Goal: Information Seeking & Learning: Learn about a topic

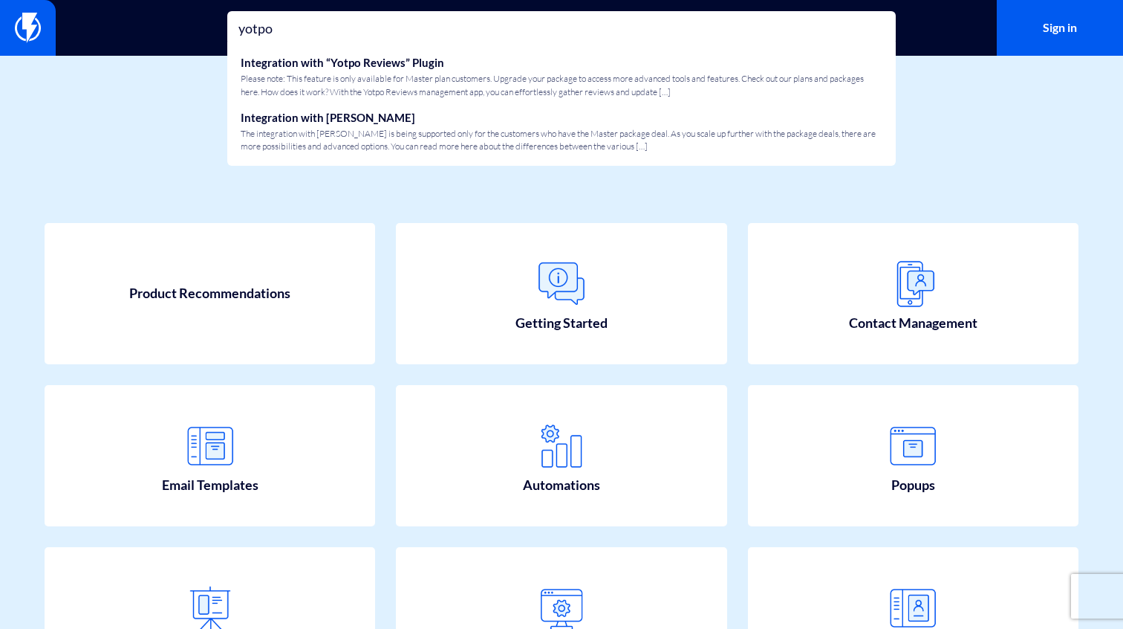
type input "yotpo"
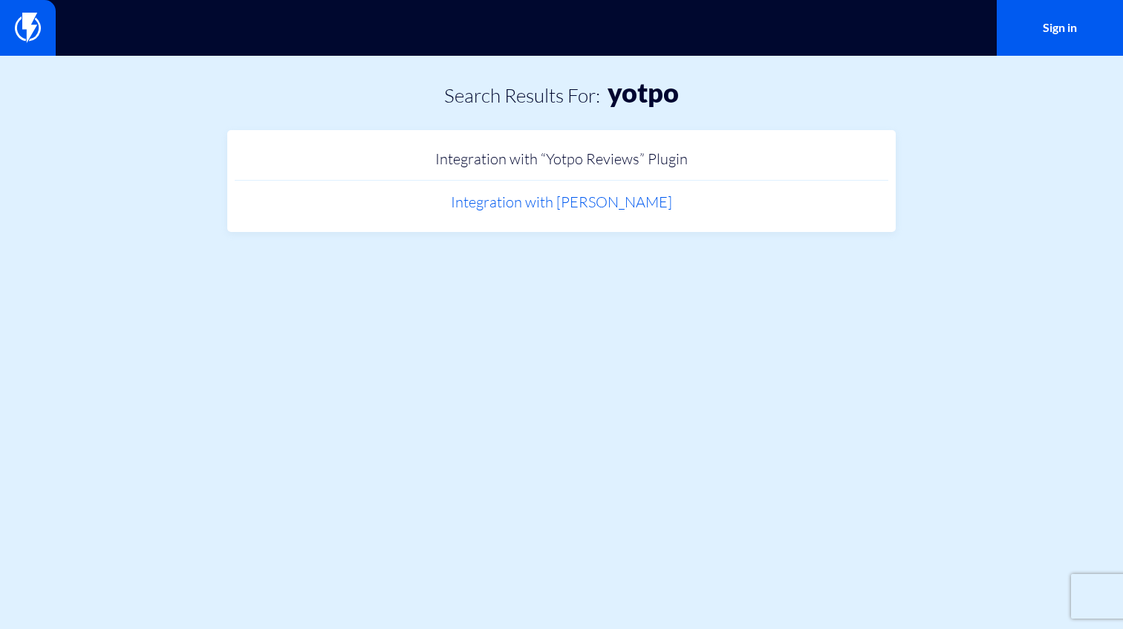
click at [567, 204] on link "Integration with Yotpo Loyalty" at bounding box center [562, 203] width 654 height 44
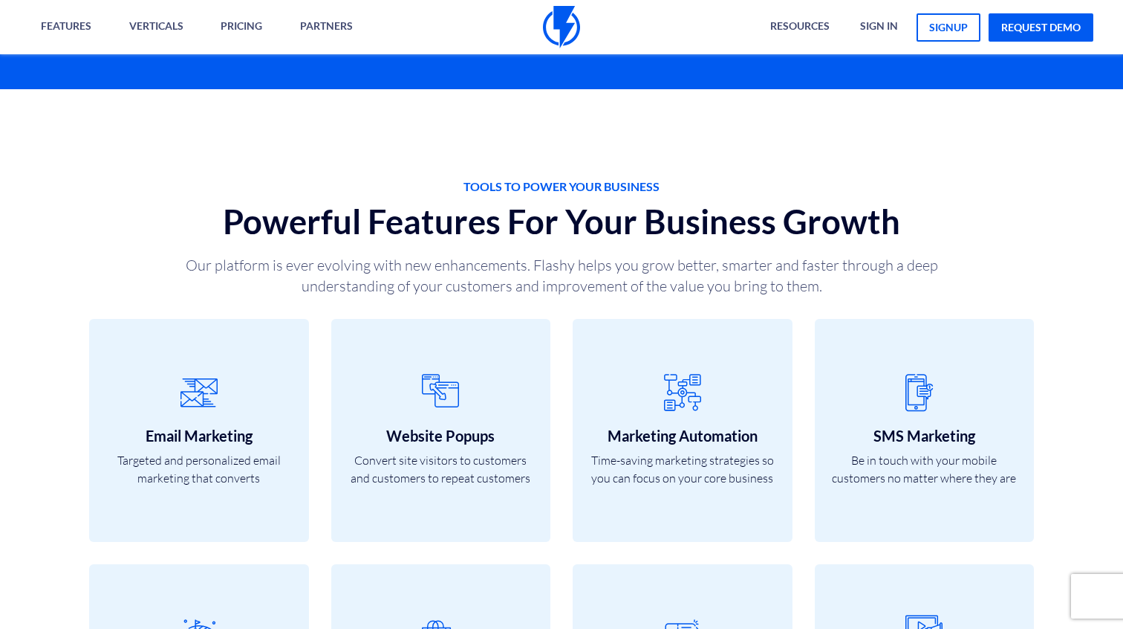
scroll to position [909, 0]
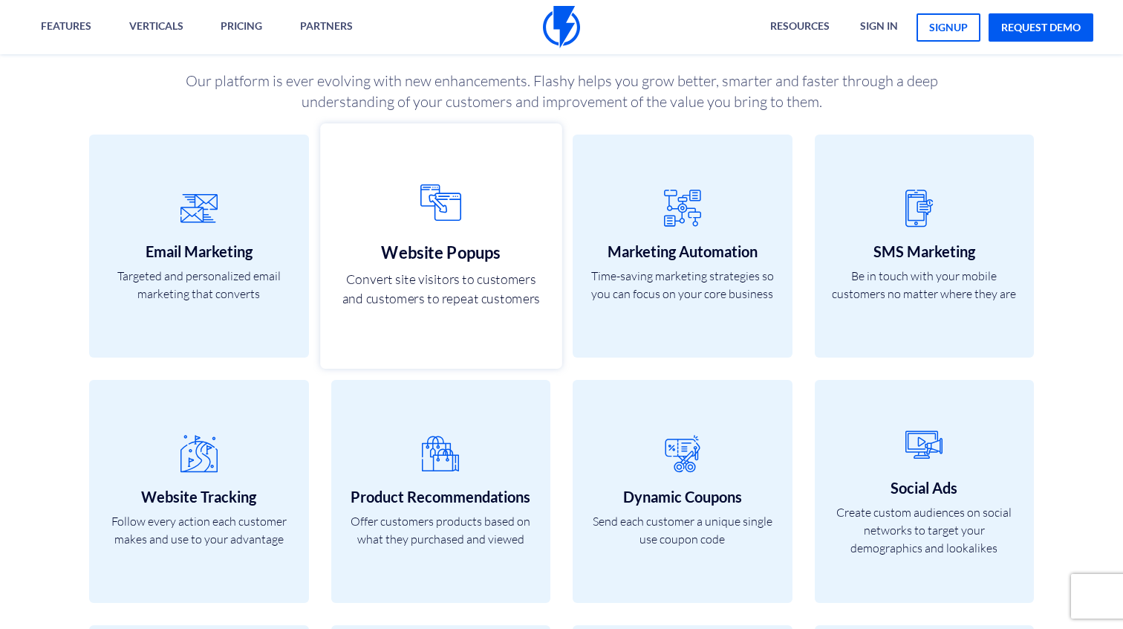
click at [455, 301] on p "Convert site visitors to customers and customers to repeat customers" at bounding box center [441, 288] width 209 height 39
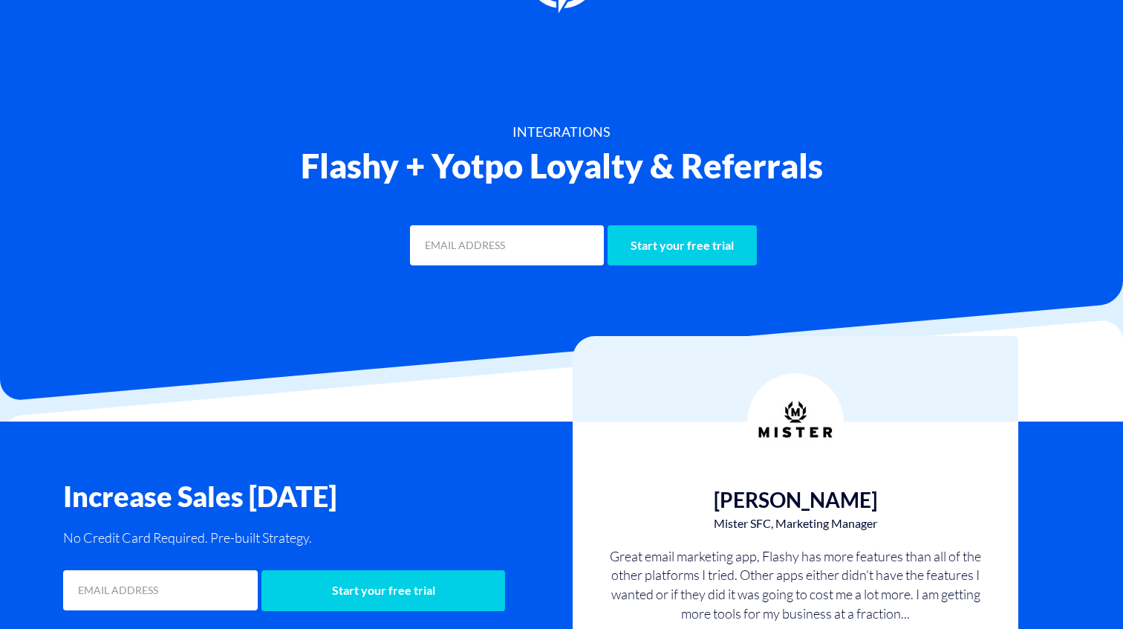
scroll to position [0, 0]
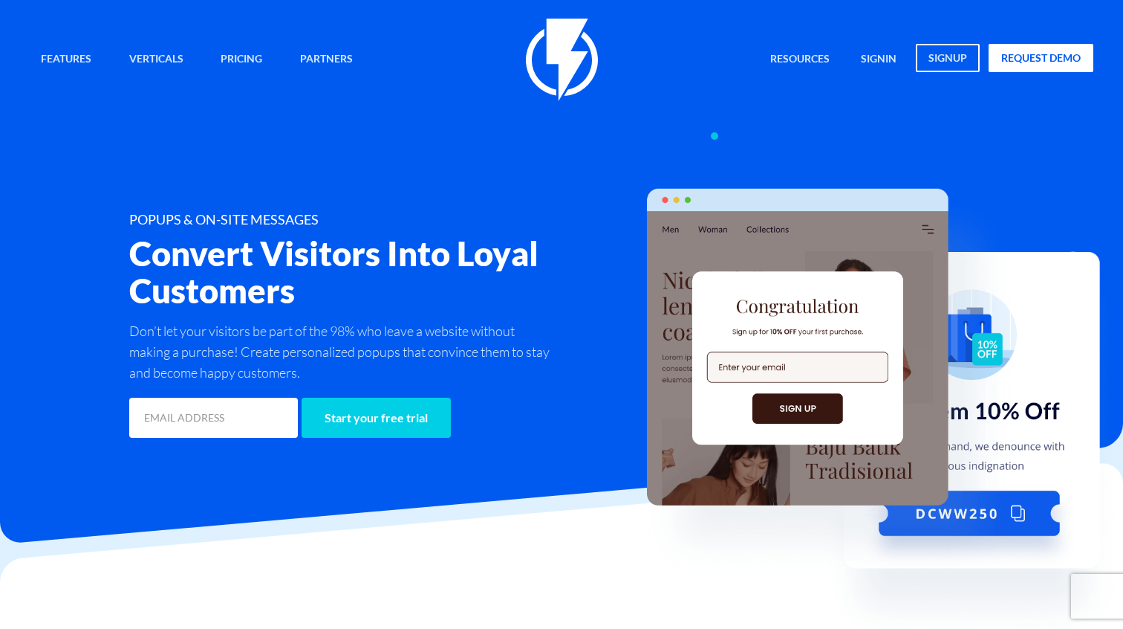
click at [568, 243] on div "POPUPS & ON-SITE MESSAGES Convert Visitors Into Loyal Customers Don’t let your …" at bounding box center [562, 326] width 1086 height 229
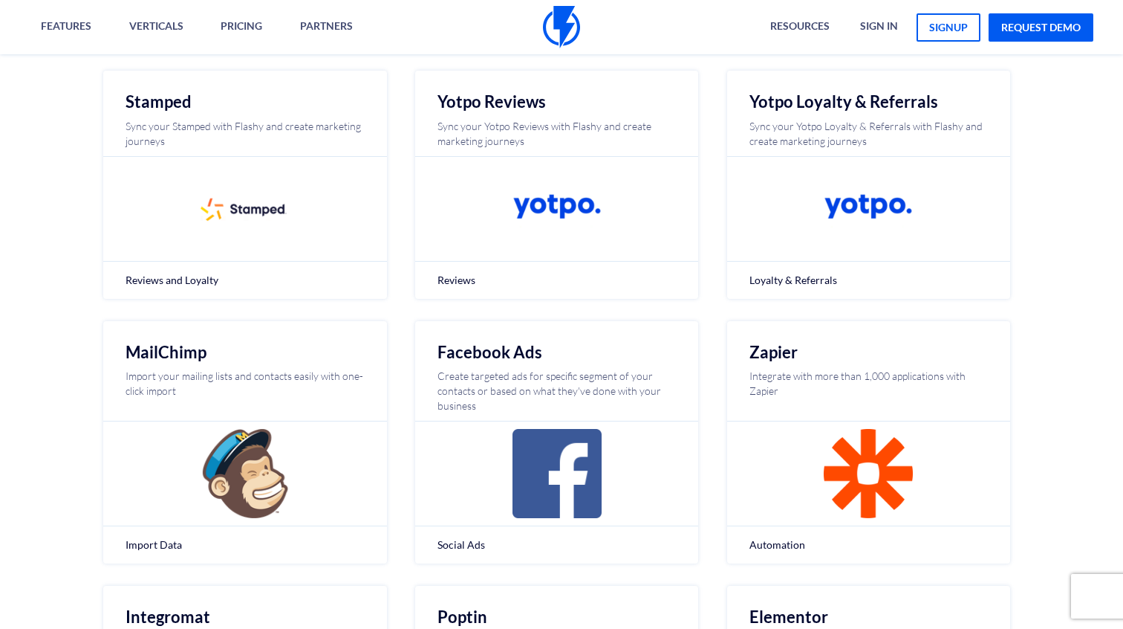
scroll to position [554, 0]
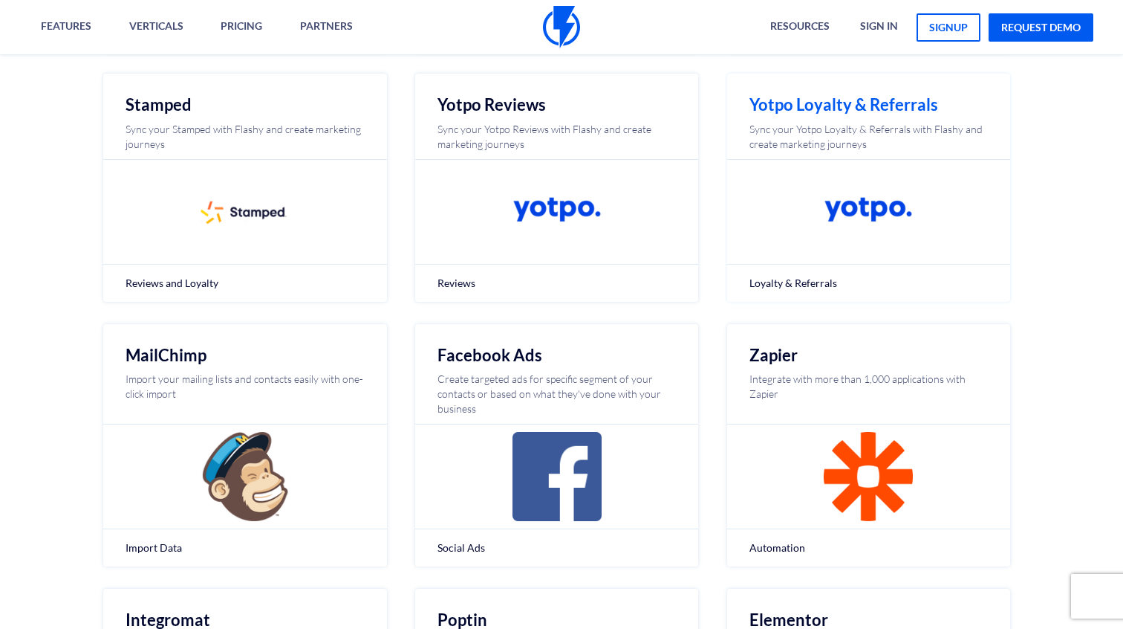
click at [865, 214] on img at bounding box center [868, 211] width 89 height 89
click at [846, 102] on h2 "Yotpo Loyalty & Referrals" at bounding box center [869, 105] width 239 height 18
click at [867, 204] on img at bounding box center [868, 211] width 89 height 89
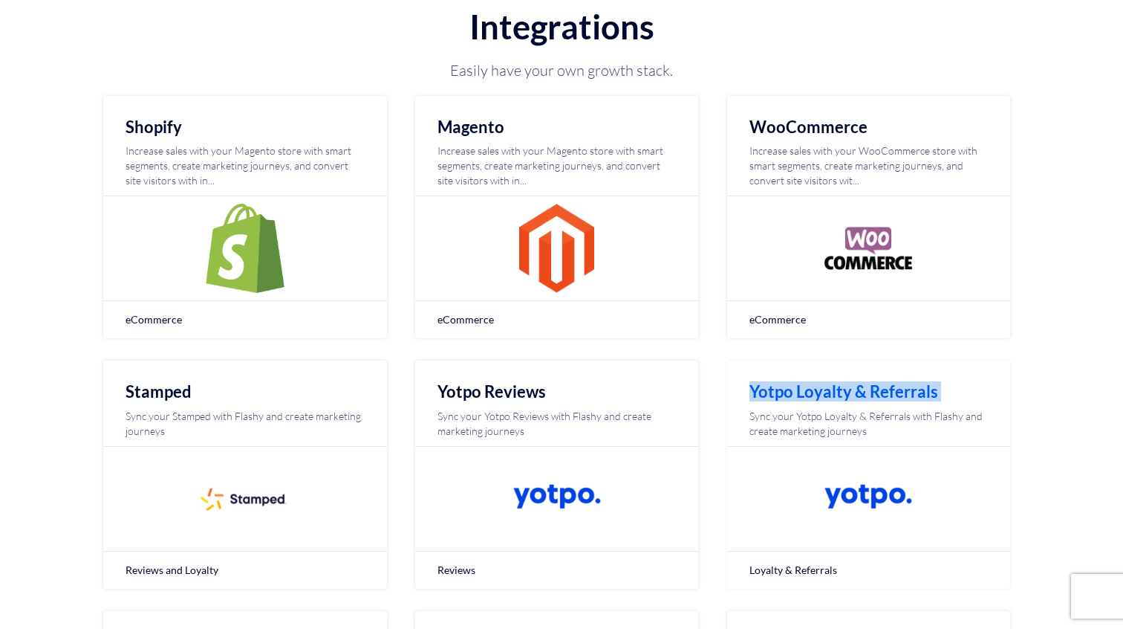
scroll to position [0, 0]
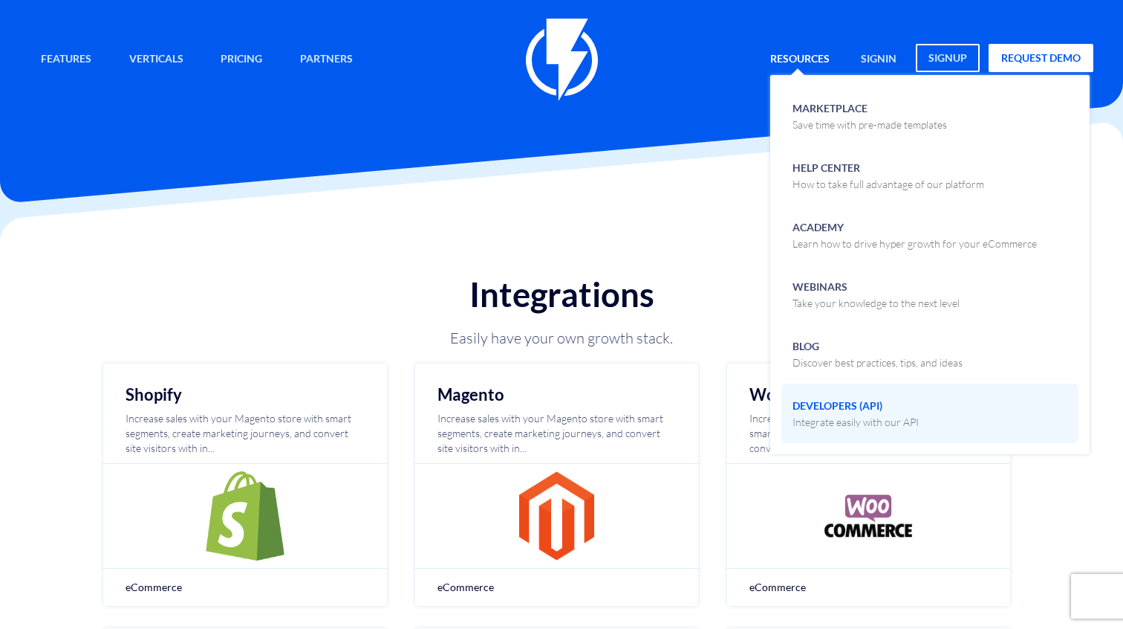
click at [859, 417] on p "Integrate easily with our API" at bounding box center [856, 422] width 126 height 15
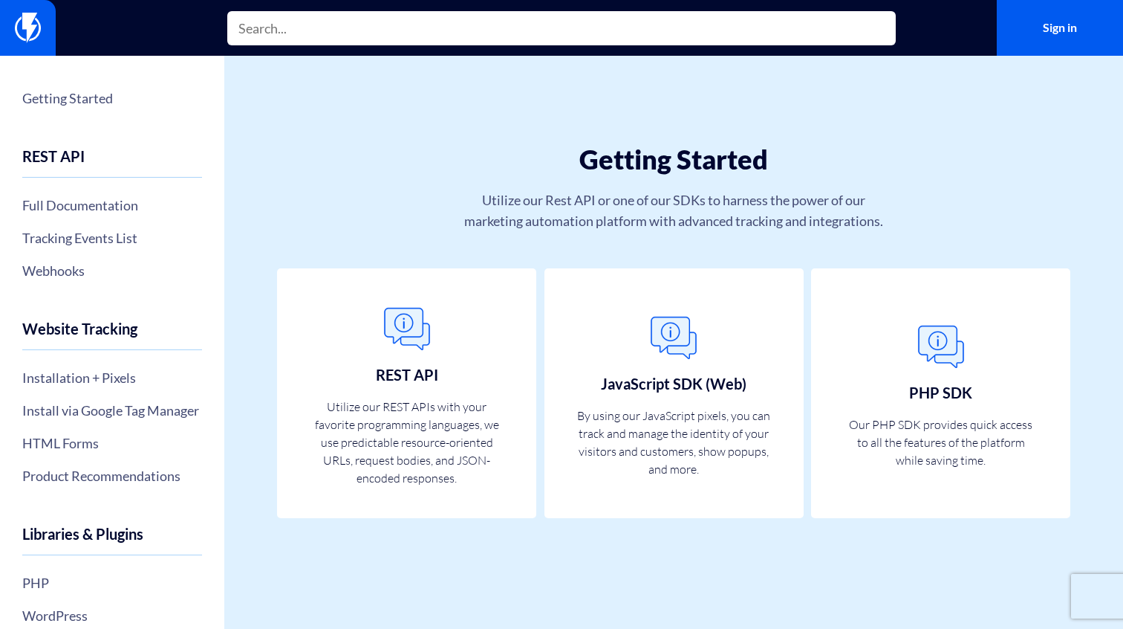
click at [389, 33] on input "text" at bounding box center [561, 28] width 669 height 34
type input "yotpo"
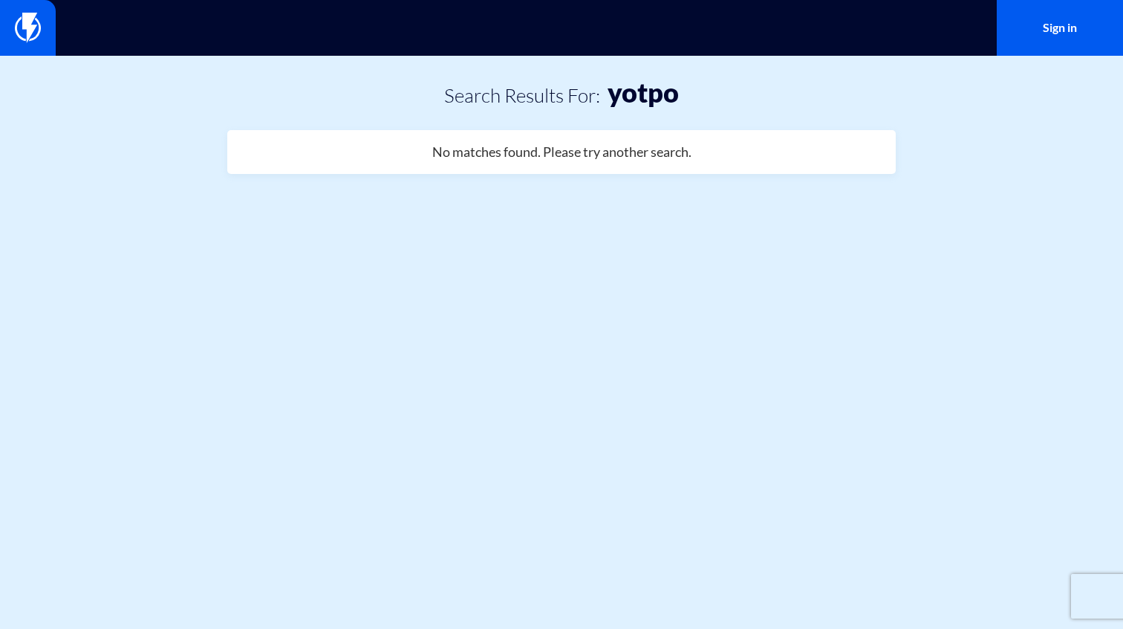
click at [543, 211] on html "Features Marketing Automation Convert, Enagage And Retain Your Customers Email …" at bounding box center [561, 105] width 1123 height 211
